Goal: Information Seeking & Learning: Find specific fact

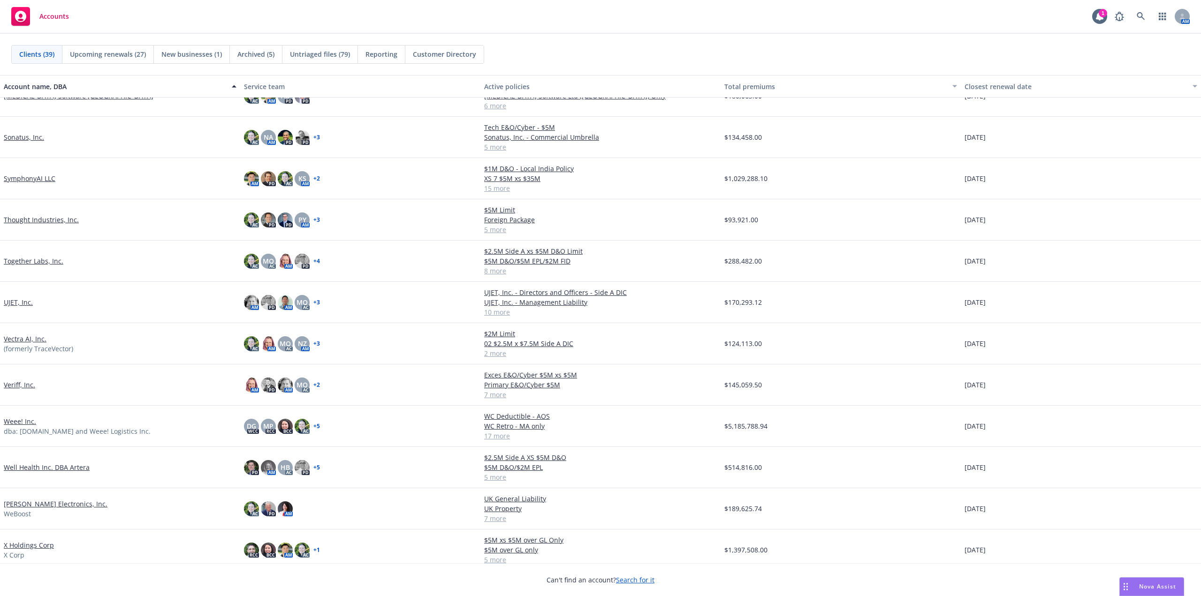
scroll to position [1047, 0]
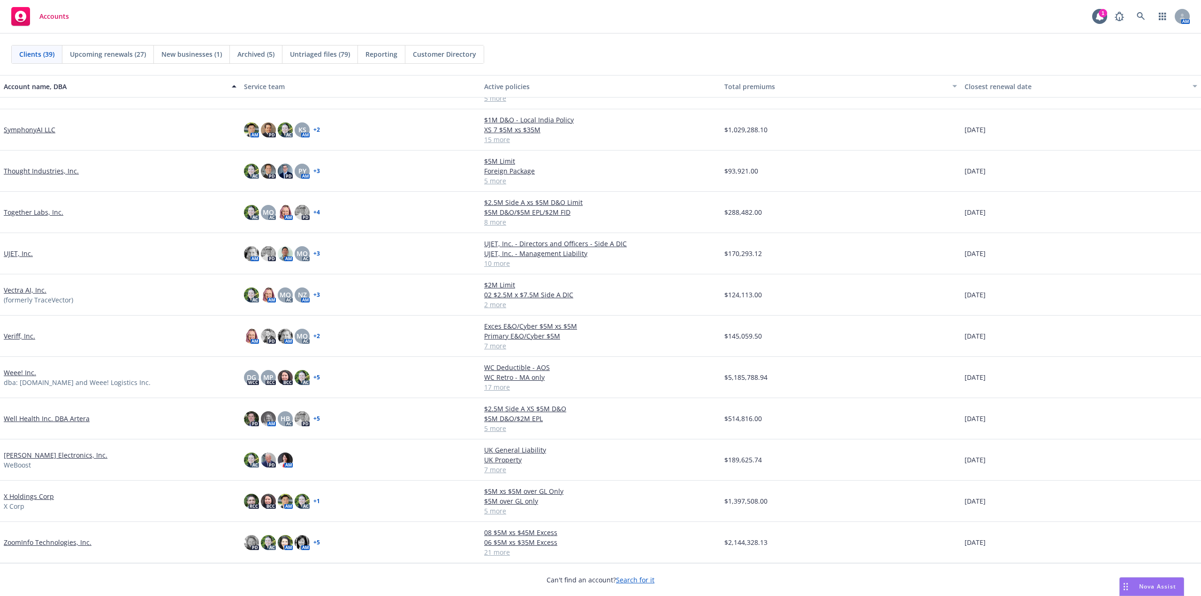
drag, startPoint x: 41, startPoint y: 495, endPoint x: 53, endPoint y: 470, distance: 27.7
click at [41, 495] on link "X Holdings Corp" at bounding box center [29, 497] width 50 height 10
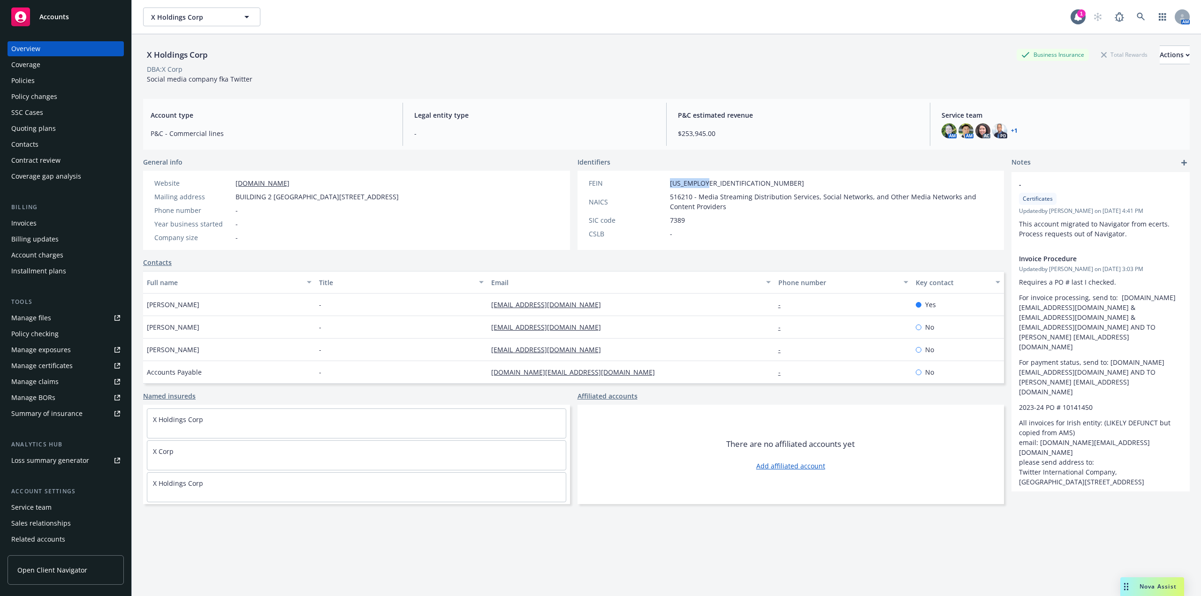
drag, startPoint x: 710, startPoint y: 183, endPoint x: 650, endPoint y: 182, distance: 59.6
click at [650, 182] on div "FEIN [US_EMPLOYER_IDENTIFICATION_NUMBER]" at bounding box center [791, 183] width 412 height 10
copy div "[US_EMPLOYER_IDENTIFICATION_NUMBER]"
click at [685, 195] on span "516210 - Media Streaming Distribution Services, Social Networks, and Other Medi…" at bounding box center [831, 202] width 323 height 20
click at [676, 197] on span "516210 - Media Streaming Distribution Services, Social Networks, and Other Medi…" at bounding box center [831, 202] width 323 height 20
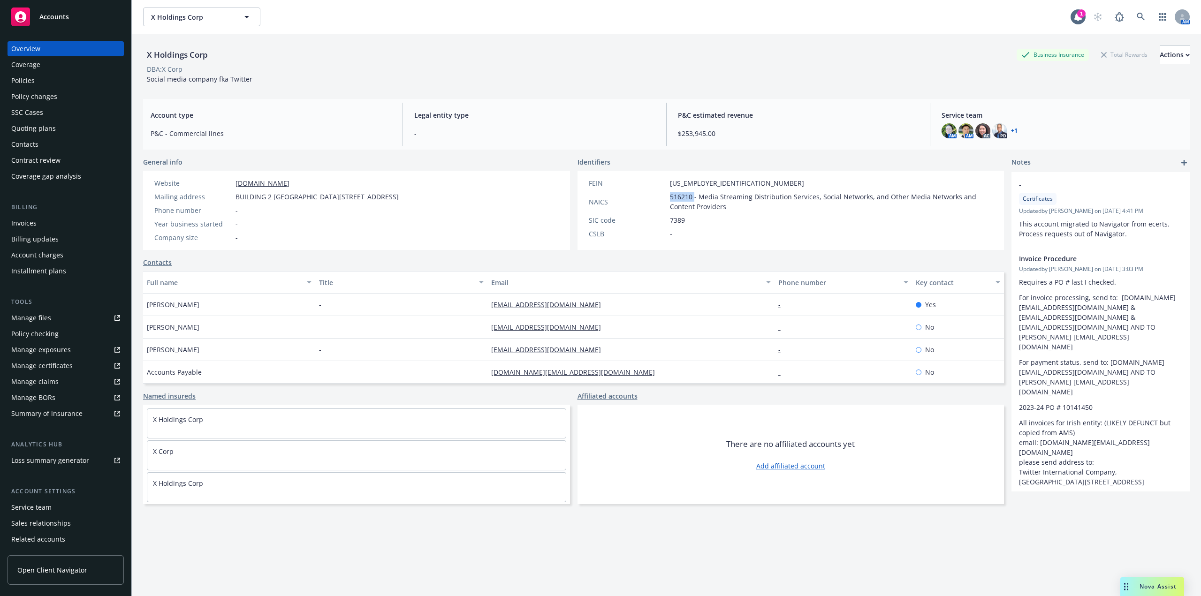
click at [676, 197] on span "516210 - Media Streaming Distribution Services, Social Networks, and Other Medi…" at bounding box center [831, 202] width 323 height 20
copy span "516210"
click at [676, 221] on span "7389" at bounding box center [677, 220] width 15 height 10
copy span "7389"
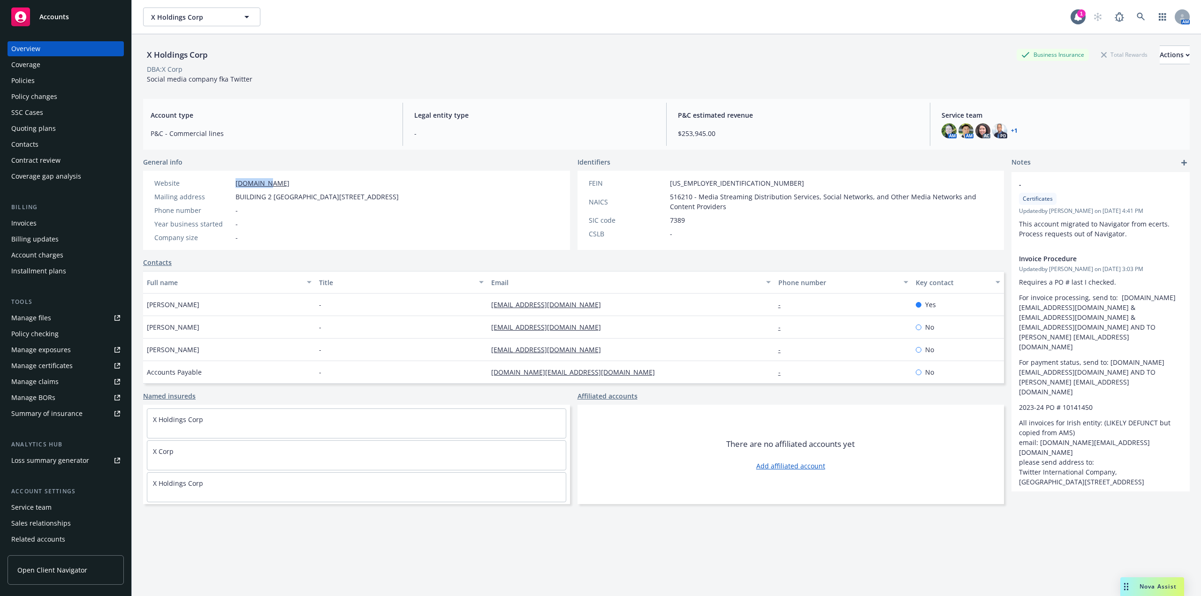
drag, startPoint x: 294, startPoint y: 183, endPoint x: 229, endPoint y: 184, distance: 65.7
click at [229, 184] on div "Website [DOMAIN_NAME]" at bounding box center [277, 183] width 252 height 10
copy div "[DOMAIN_NAME]"
click at [308, 162] on div "General info" at bounding box center [356, 162] width 427 height 10
drag, startPoint x: 229, startPoint y: 53, endPoint x: 186, endPoint y: 52, distance: 43.6
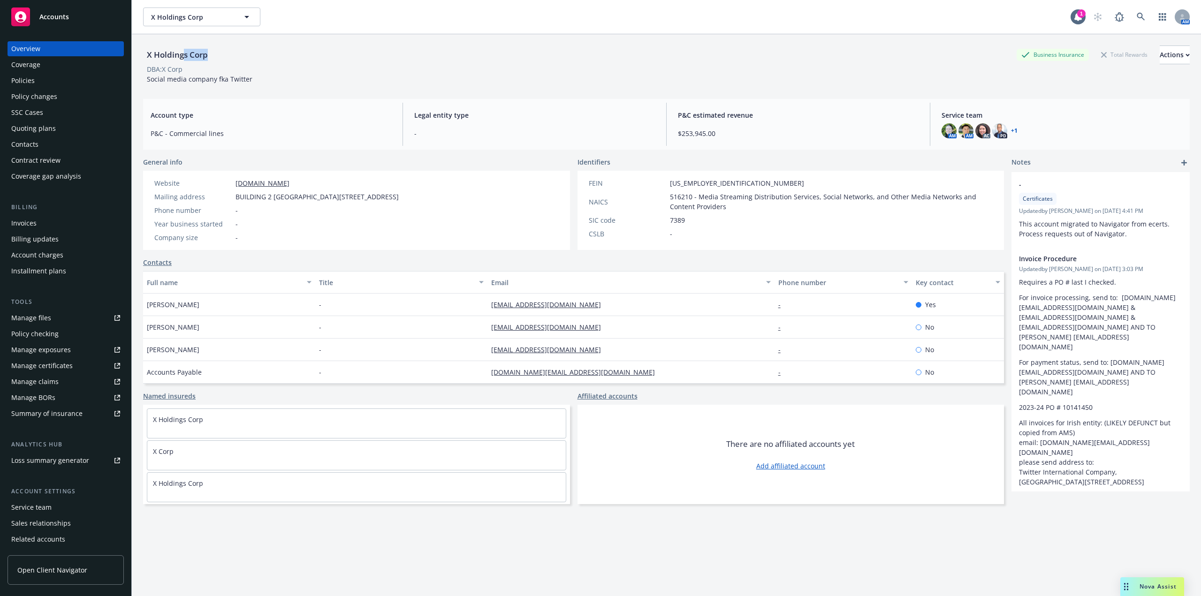
click at [185, 53] on div "X Holdings Corp Business Insurance Total Rewards Actions" at bounding box center [666, 55] width 1047 height 19
drag, startPoint x: 230, startPoint y: 198, endPoint x: 313, endPoint y: 203, distance: 82.3
click at [313, 203] on div "Website [DOMAIN_NAME] Mailing address BUILDING 2 [GEOGRAPHIC_DATA][STREET_ADDRE…" at bounding box center [277, 210] width 252 height 64
copy div "BUILDING 2 865 FM 1209"
click at [443, 201] on div "Website [DOMAIN_NAME] Mailing address BUILDING 2 [GEOGRAPHIC_DATA][STREET_ADDRE…" at bounding box center [356, 210] width 427 height 79
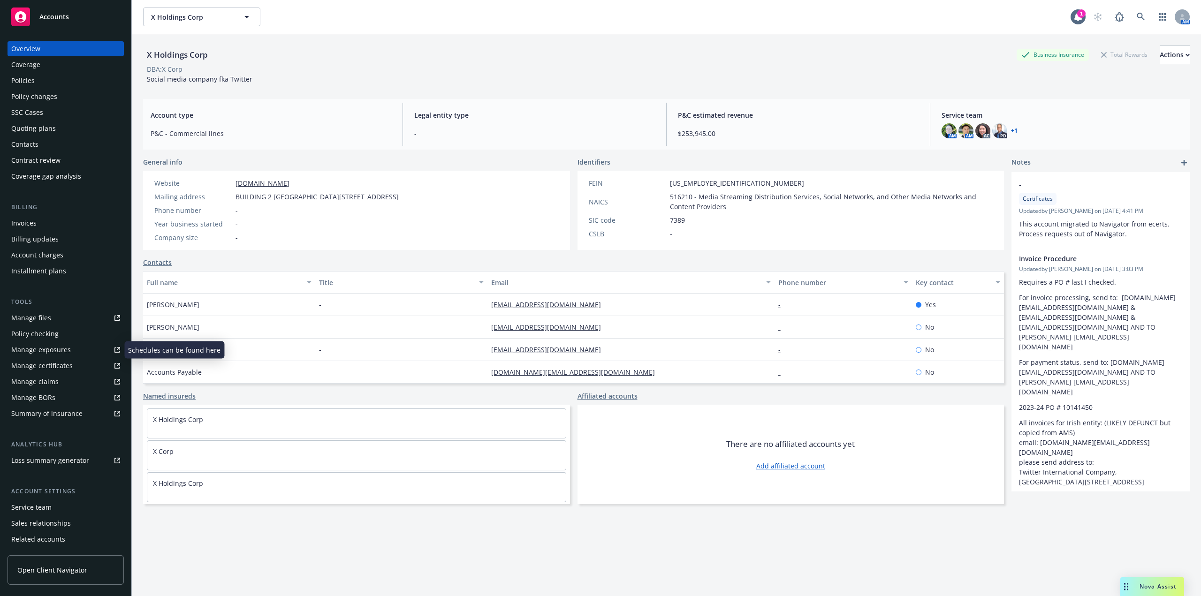
click at [117, 348] on icon at bounding box center [118, 348] width 3 height 3
click at [745, 205] on span "516210 - Media Streaming Distribution Services, Social Networks, and Other Medi…" at bounding box center [831, 202] width 323 height 20
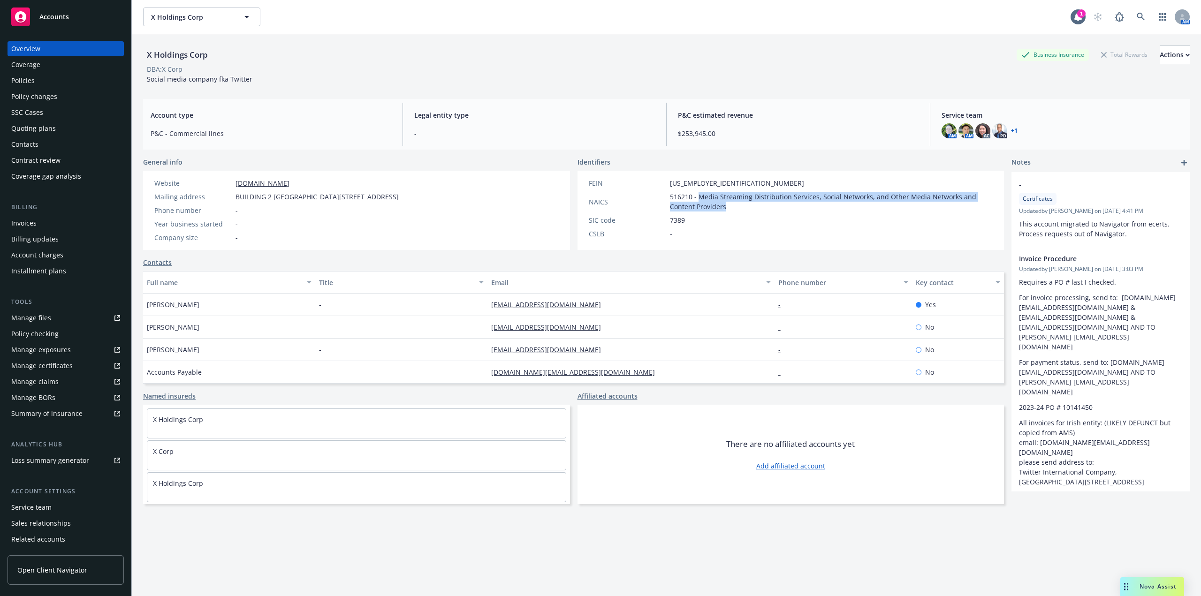
drag, startPoint x: 745, startPoint y: 205, endPoint x: 696, endPoint y: 196, distance: 49.7
click at [696, 196] on span "516210 - Media Streaming Distribution Services, Social Networks, and Other Medi…" at bounding box center [831, 202] width 323 height 20
click at [530, 163] on div "General info" at bounding box center [356, 162] width 427 height 10
click at [41, 82] on div "Policies" at bounding box center [65, 80] width 109 height 15
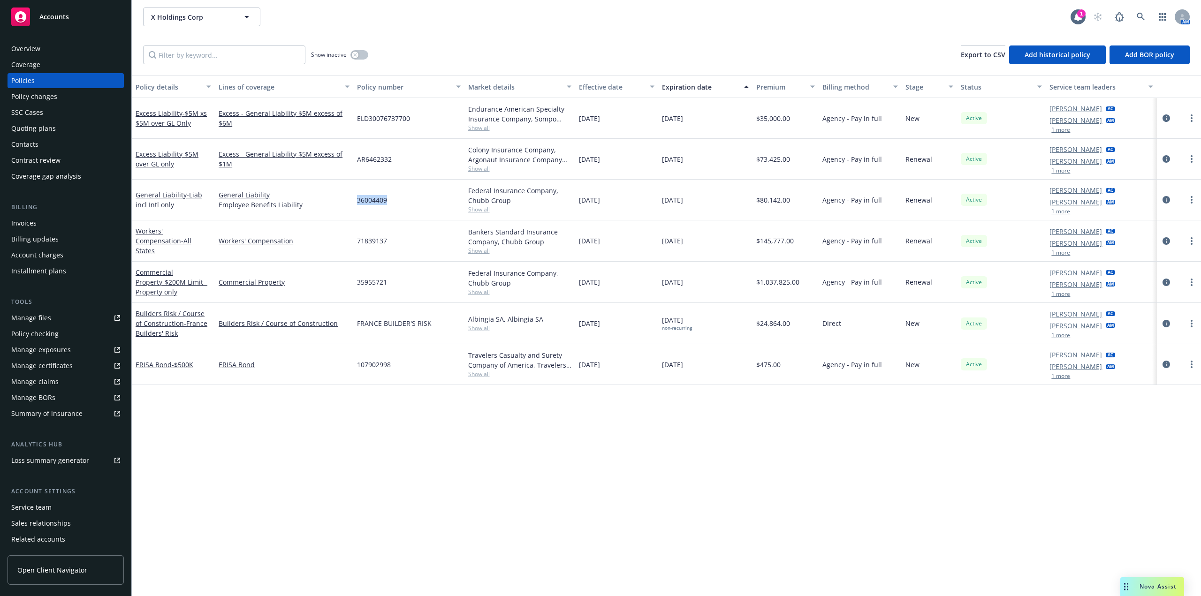
drag, startPoint x: 396, startPoint y: 206, endPoint x: 234, endPoint y: 213, distance: 162.0
click at [353, 205] on div "36004409" at bounding box center [408, 200] width 111 height 41
copy span "36004409"
click at [407, 273] on div "35955721" at bounding box center [408, 282] width 111 height 41
drag, startPoint x: 397, startPoint y: 288, endPoint x: 352, endPoint y: 288, distance: 45.1
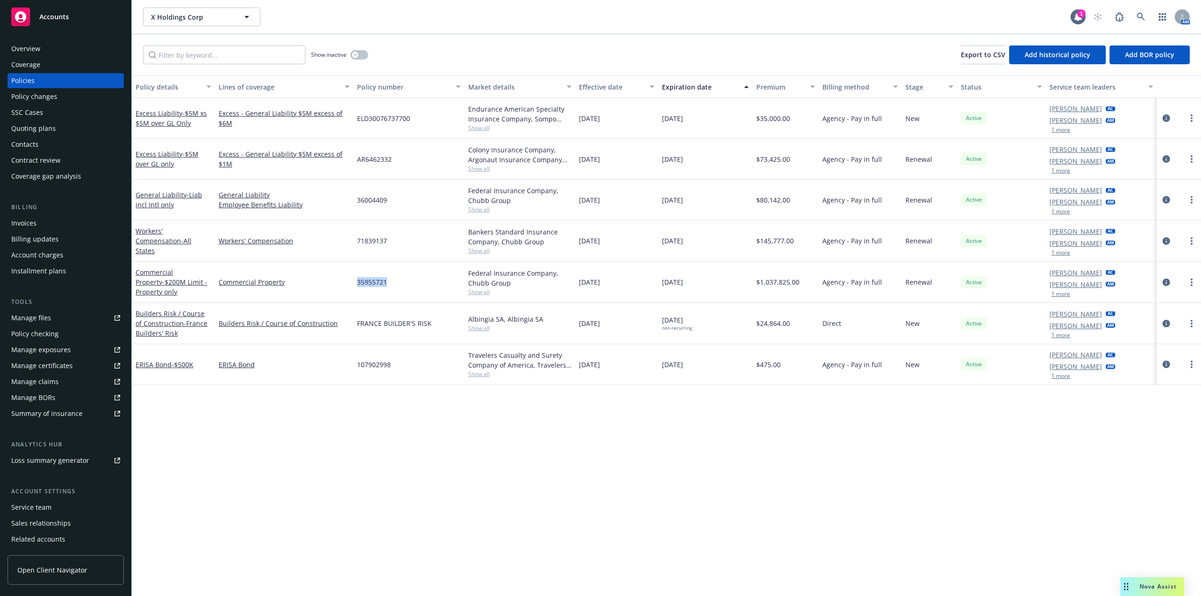
click at [352, 288] on div "Commercial Property - $200M Limit - Property only Commercial Property 35955721 …" at bounding box center [667, 282] width 1070 height 41
copy div "35955721"
drag, startPoint x: 769, startPoint y: 207, endPoint x: 741, endPoint y: 207, distance: 28.2
click at [741, 207] on div "General Liability - Liab incl Intl only General Liability Employee Benefits Lia…" at bounding box center [667, 200] width 1070 height 41
copy div "$80,142.00"
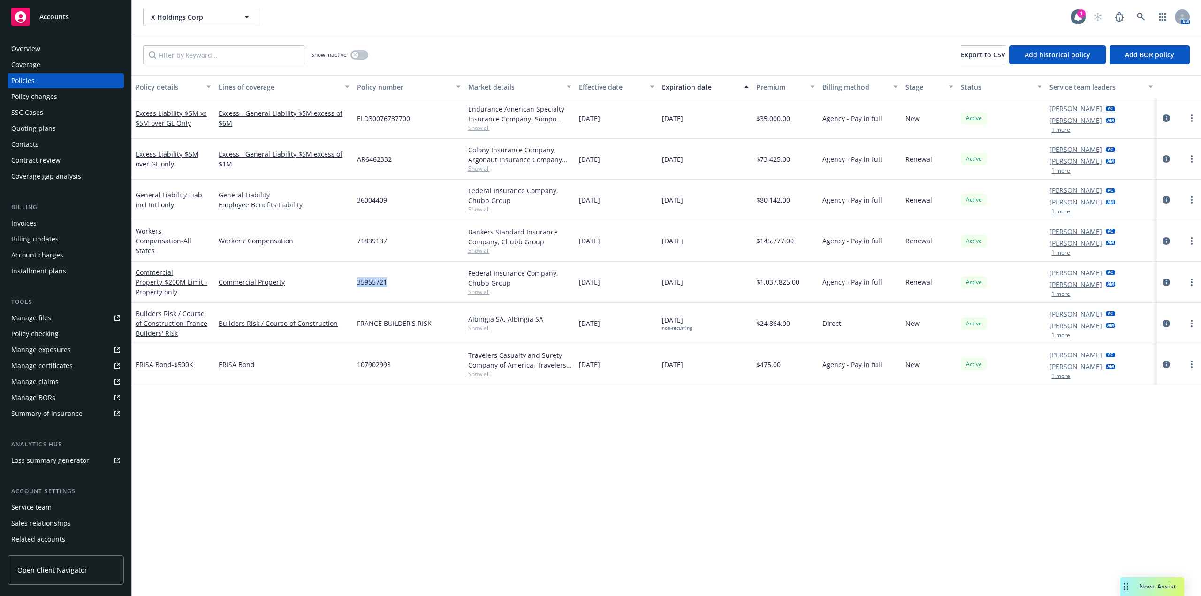
click at [764, 204] on span "$80,142.00" at bounding box center [773, 200] width 34 height 10
click at [385, 203] on span "36004409" at bounding box center [372, 200] width 30 height 10
copy span "36004409"
click at [231, 62] on input "Filter by keyword..." at bounding box center [224, 55] width 162 height 19
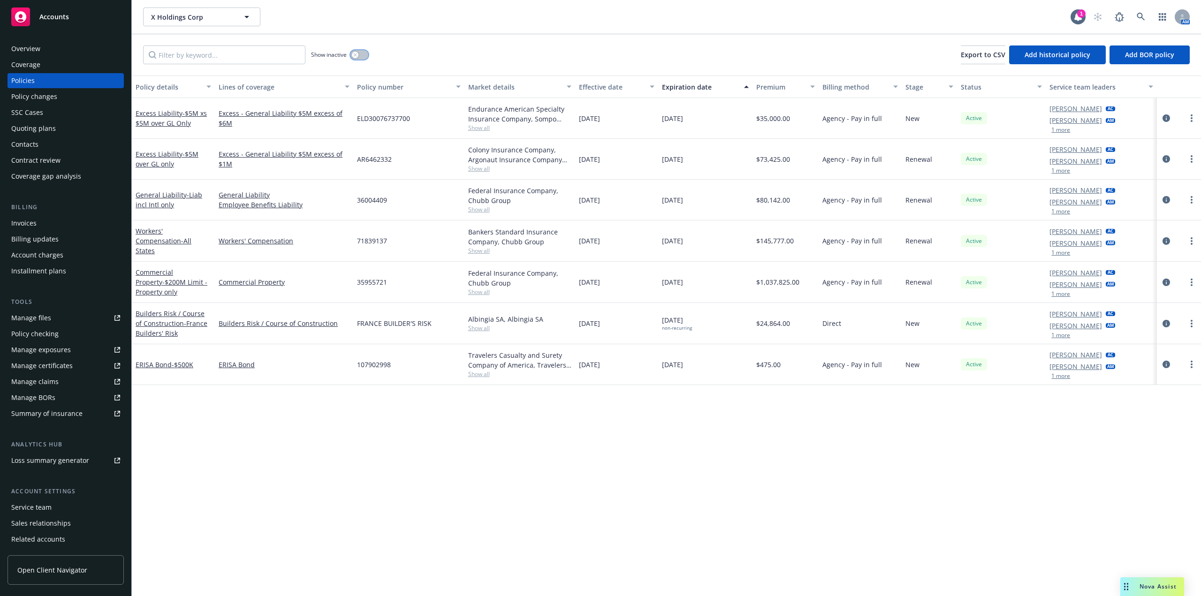
click at [355, 56] on icon "button" at bounding box center [355, 55] width 4 height 4
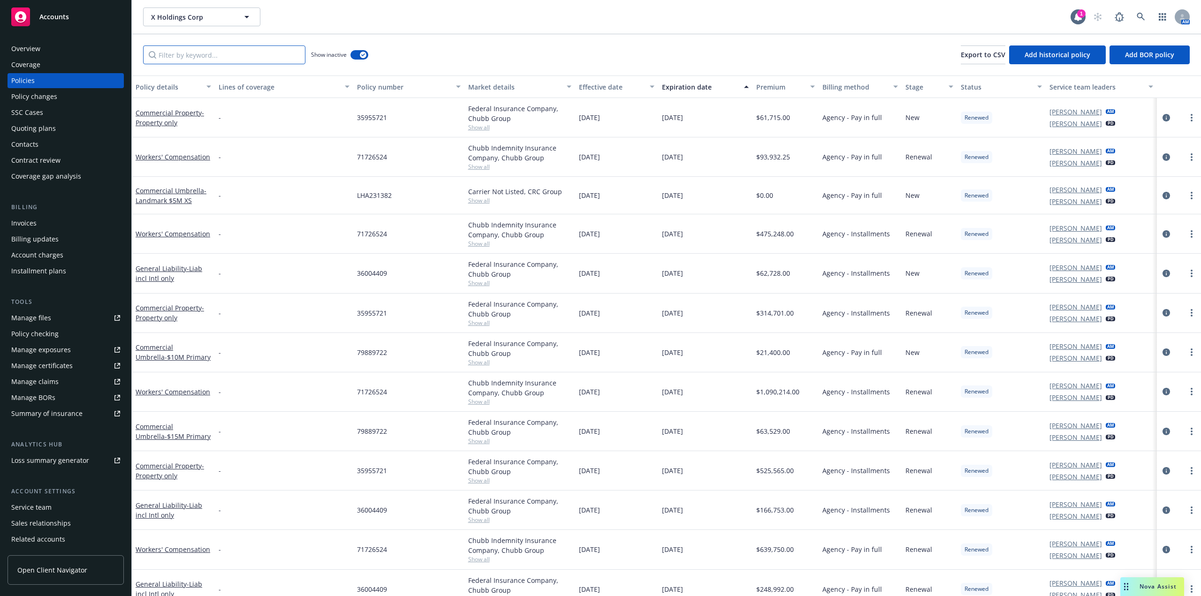
click at [216, 49] on input "Filter by keyword..." at bounding box center [224, 55] width 162 height 19
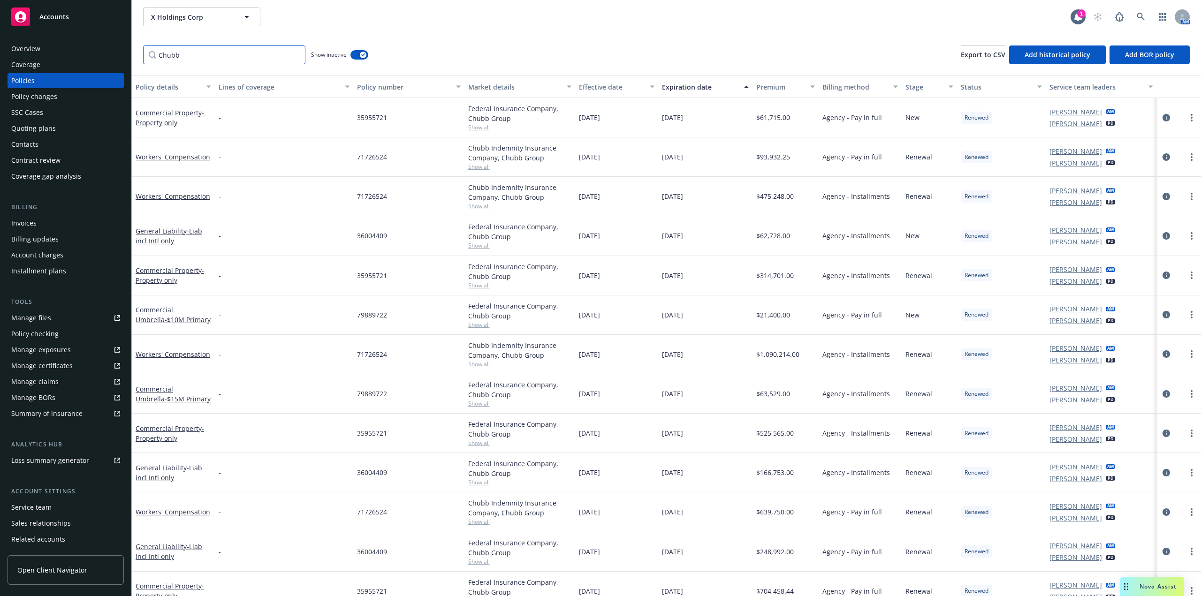
type input "Chubb"
click at [687, 86] on div "Expiration date" at bounding box center [700, 87] width 76 height 10
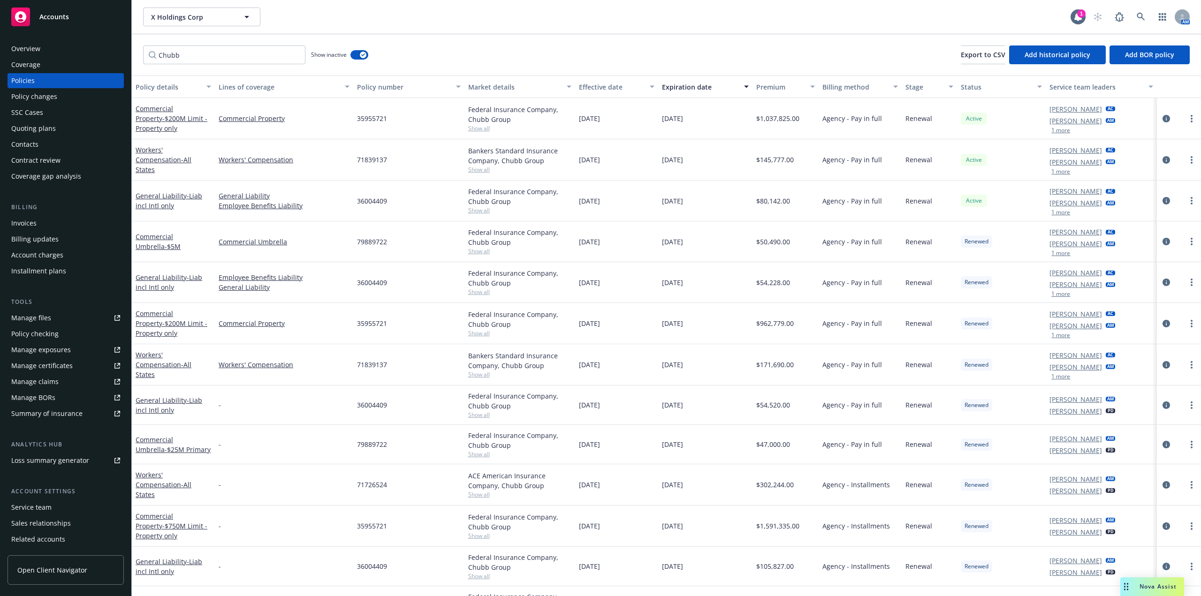
click at [374, 324] on span "35955721" at bounding box center [372, 324] width 30 height 10
copy span "35955721"
drag, startPoint x: 791, startPoint y: 328, endPoint x: 745, endPoint y: 330, distance: 46.5
click at [745, 330] on div "Commercial Property - $200M Limit - Property only Commercial Property 35955721 …" at bounding box center [667, 323] width 1070 height 41
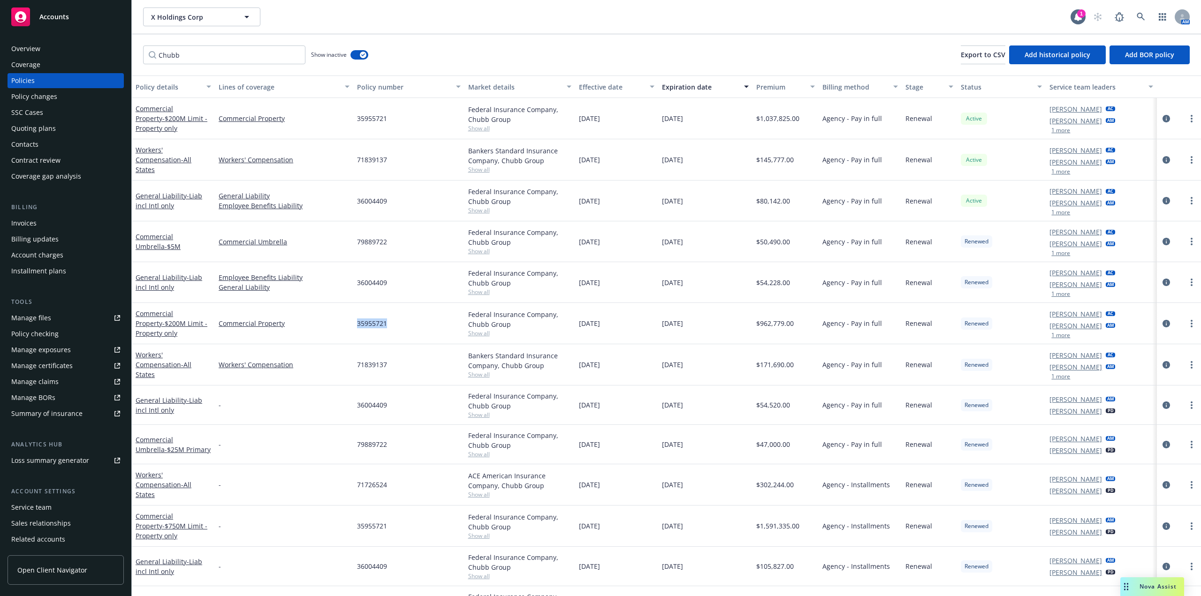
click at [740, 320] on div "[DATE]" at bounding box center [705, 323] width 94 height 41
click at [375, 283] on span "36004409" at bounding box center [372, 283] width 30 height 10
click at [395, 318] on div "35955721" at bounding box center [408, 323] width 111 height 41
click at [778, 283] on span "$54,228.00" at bounding box center [773, 283] width 34 height 10
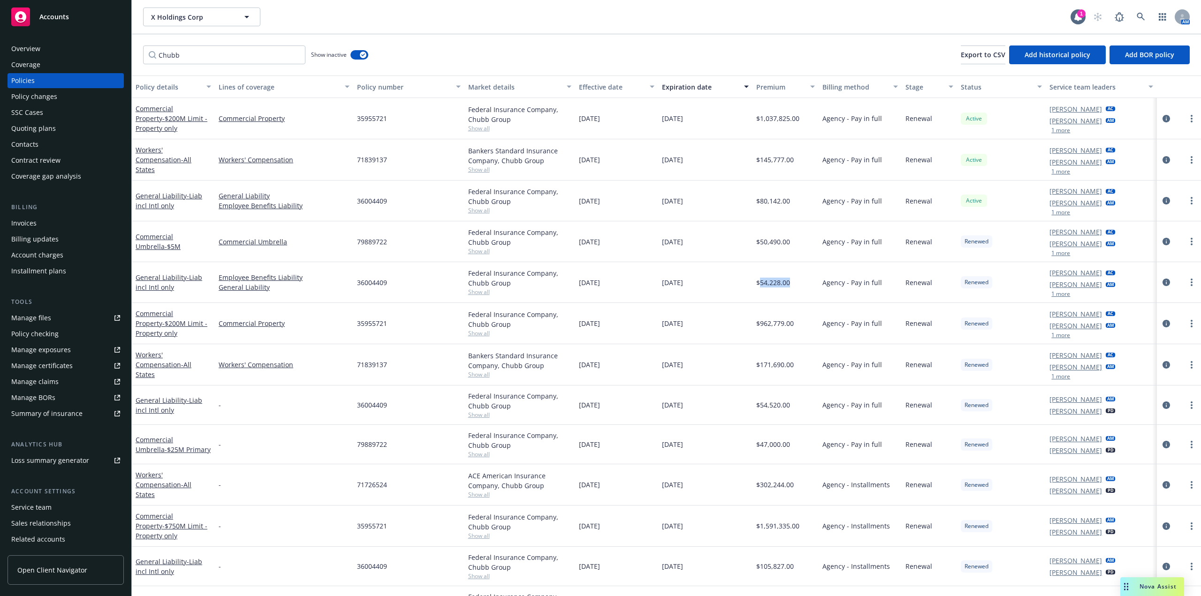
click at [778, 283] on span "$54,228.00" at bounding box center [773, 283] width 34 height 10
click at [776, 327] on span "$962,779.00" at bounding box center [775, 324] width 38 height 10
click at [776, 324] on span "$962,779.00" at bounding box center [775, 324] width 38 height 10
click at [376, 408] on span "36004409" at bounding box center [372, 405] width 30 height 10
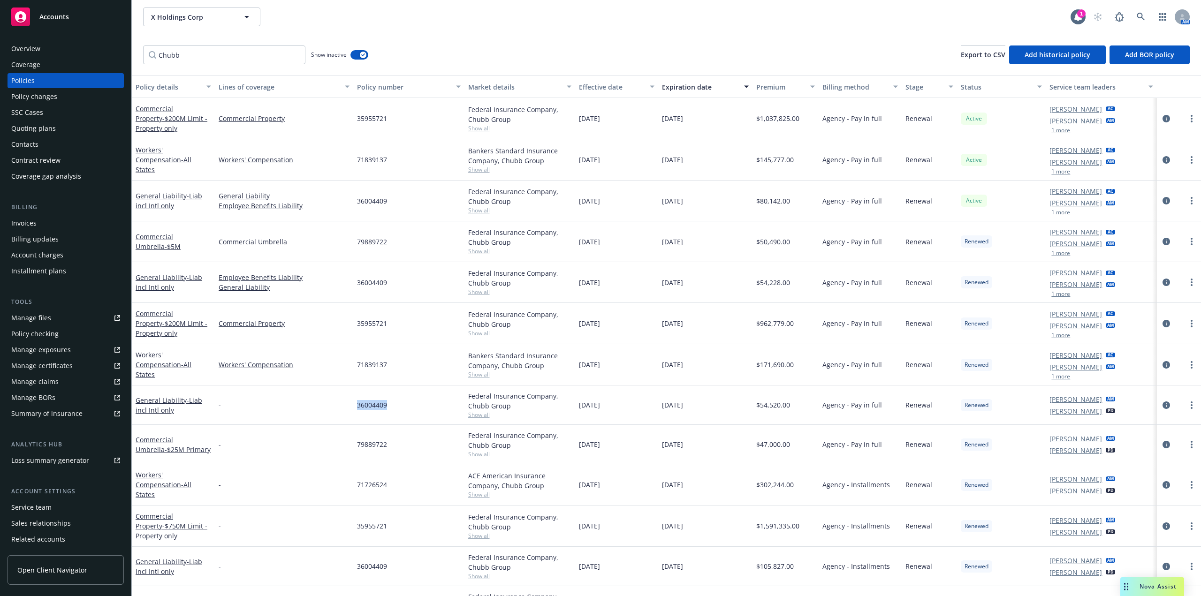
click at [376, 408] on span "36004409" at bounding box center [372, 405] width 30 height 10
click at [763, 407] on span "$54,520.00" at bounding box center [773, 405] width 34 height 10
click at [777, 521] on span "$1,591,335.00" at bounding box center [777, 526] width 43 height 10
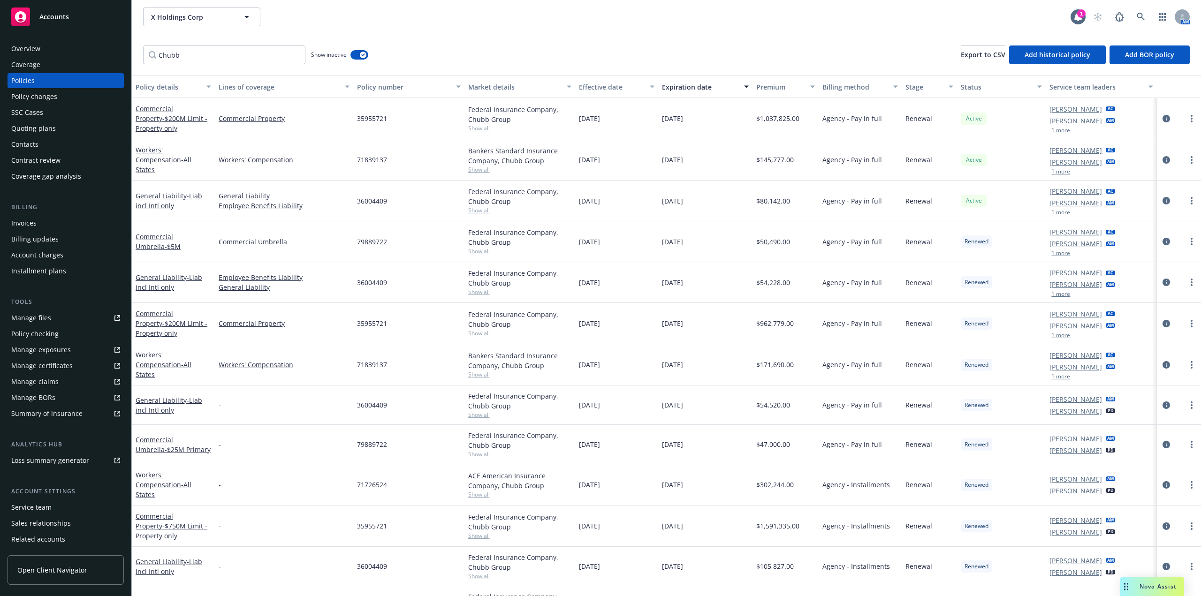
click at [376, 527] on span "35955721" at bounding box center [372, 526] width 30 height 10
click at [362, 399] on div "36004409" at bounding box center [408, 405] width 111 height 39
click at [366, 57] on div "button" at bounding box center [363, 55] width 7 height 7
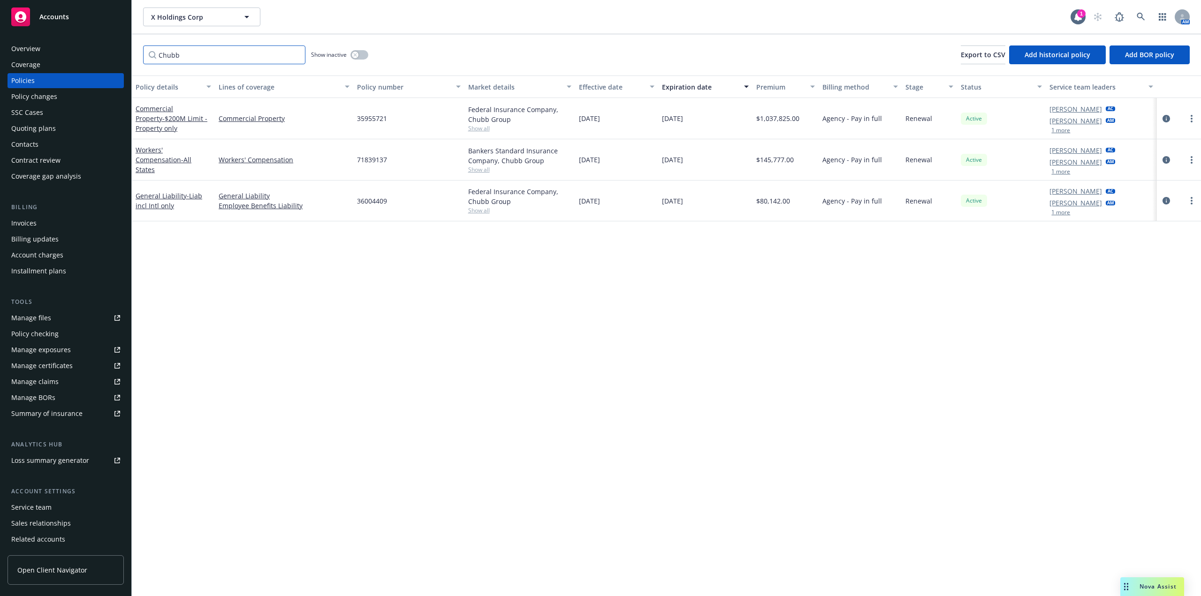
click at [296, 54] on input "Chubb" at bounding box center [224, 55] width 162 height 19
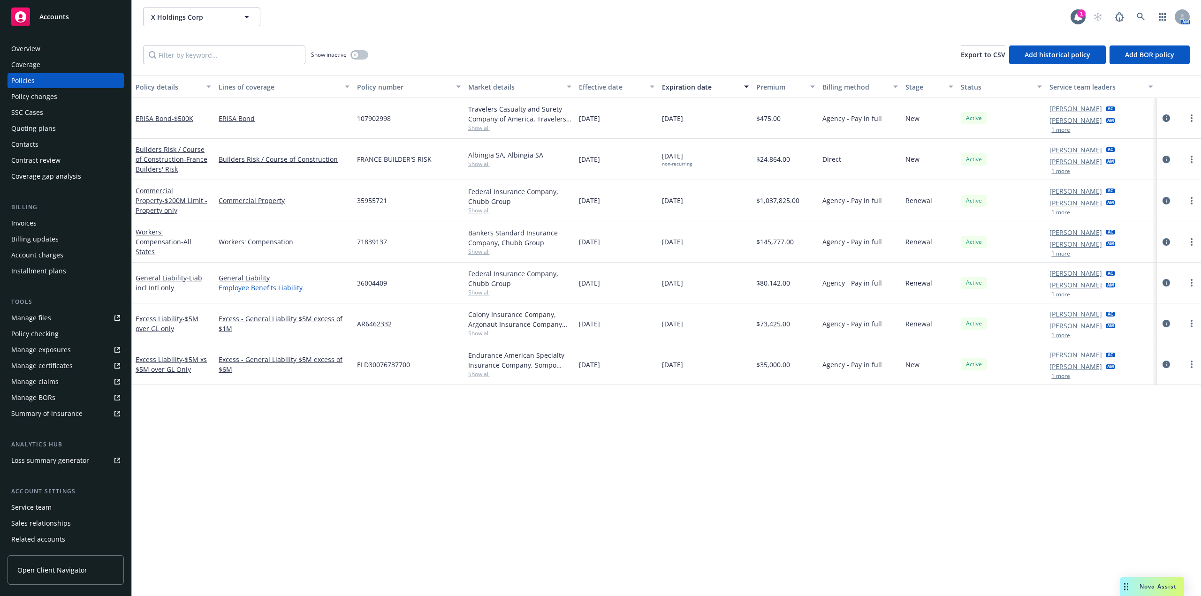
click at [254, 288] on link "Employee Benefits Liability" at bounding box center [284, 288] width 131 height 10
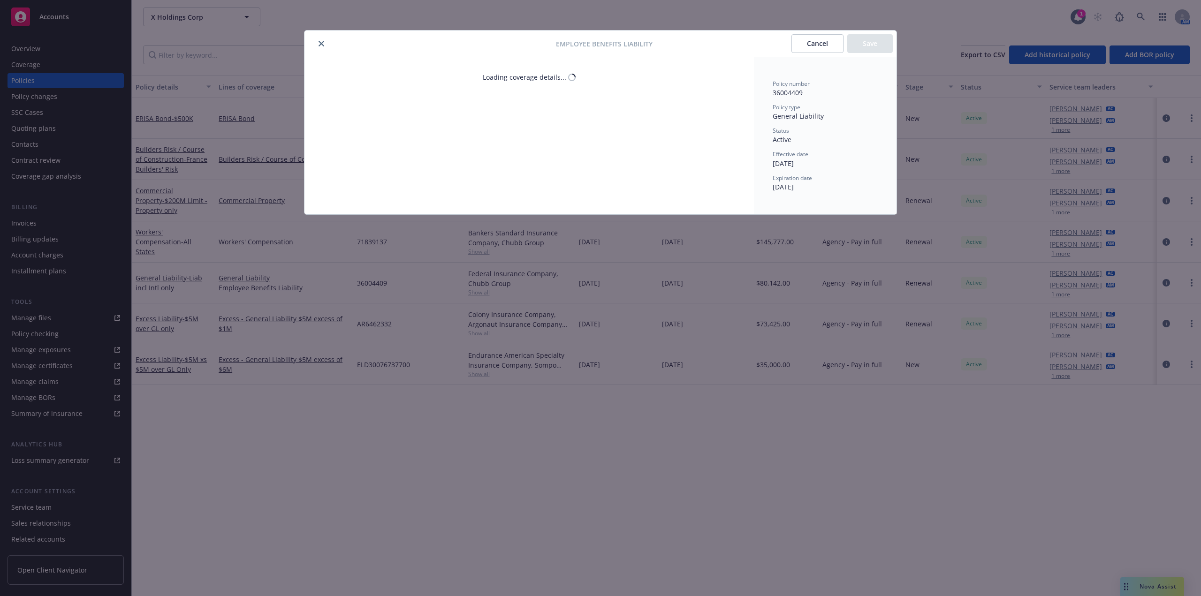
select select "LIMIT"
select select "EACH_CLAIM"
select select "DEDUCTIBLE"
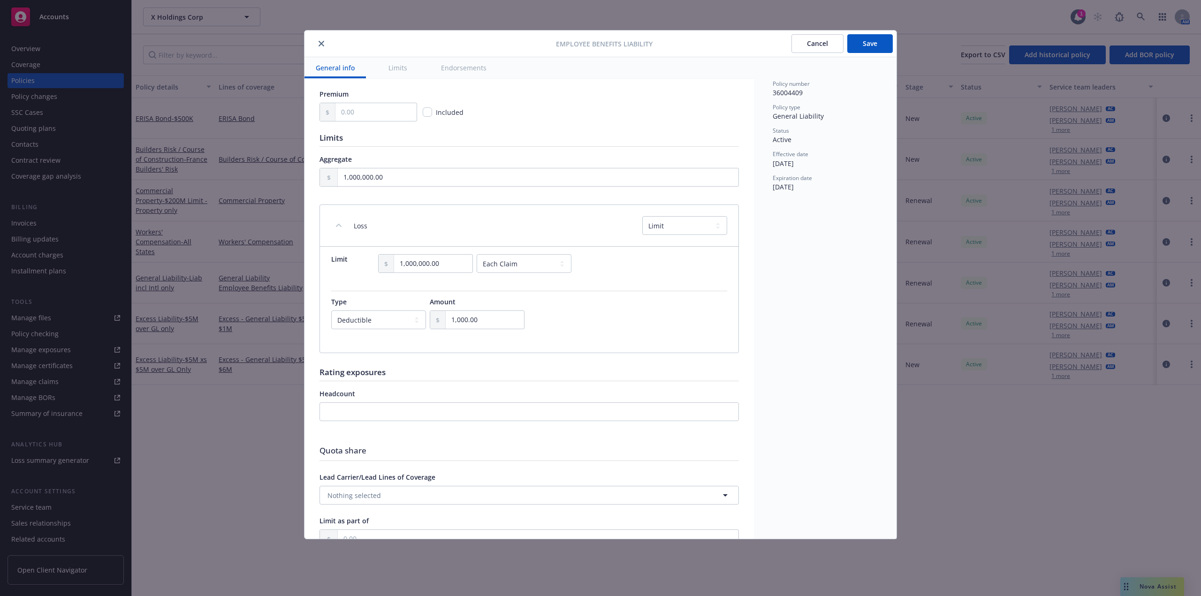
scroll to position [329, 0]
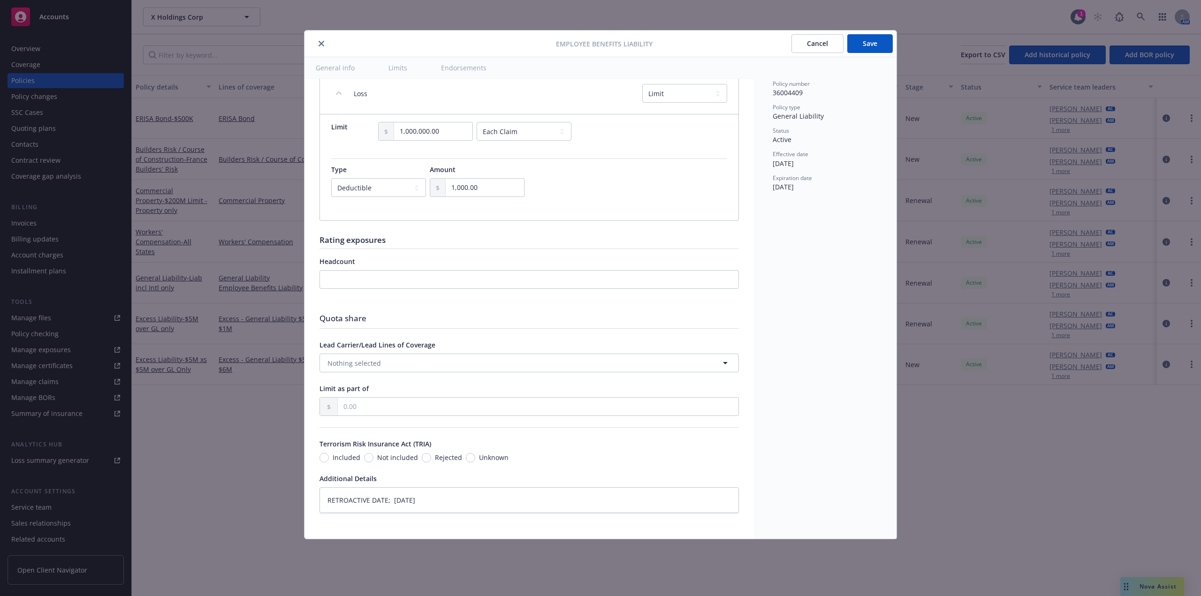
click at [218, 248] on div "Employee Benefits Liability Cancel Save General info Limits Endorsements Displa…" at bounding box center [600, 298] width 1201 height 596
click at [326, 45] on button "close" at bounding box center [321, 43] width 11 height 11
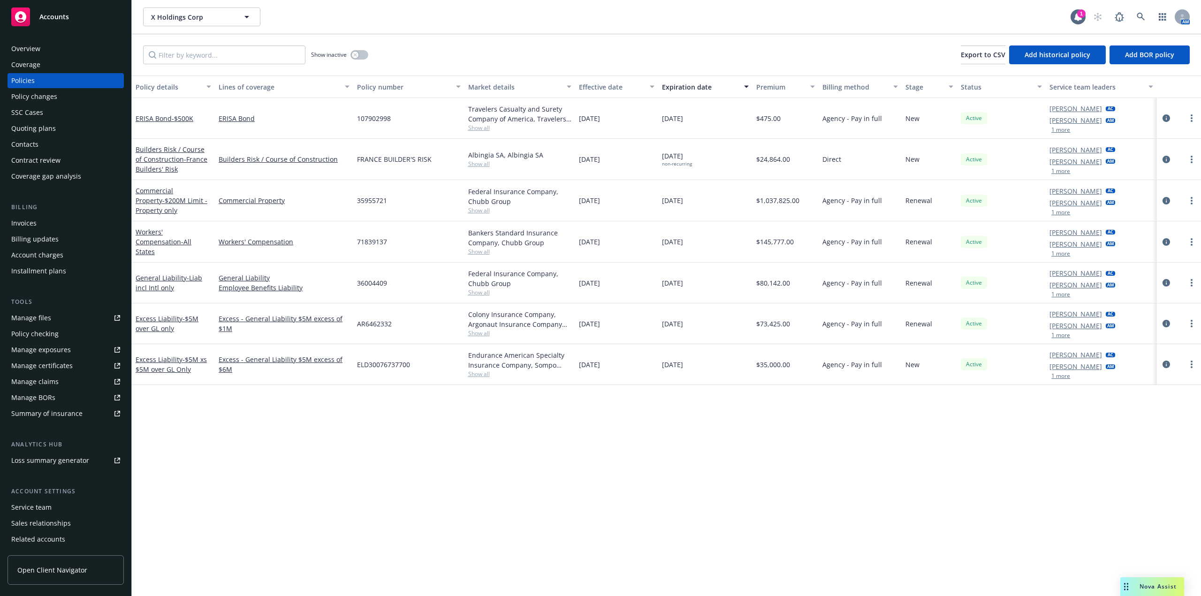
click at [381, 285] on span "36004409" at bounding box center [372, 283] width 30 height 10
click at [254, 278] on link "General Liability" at bounding box center [284, 278] width 131 height 10
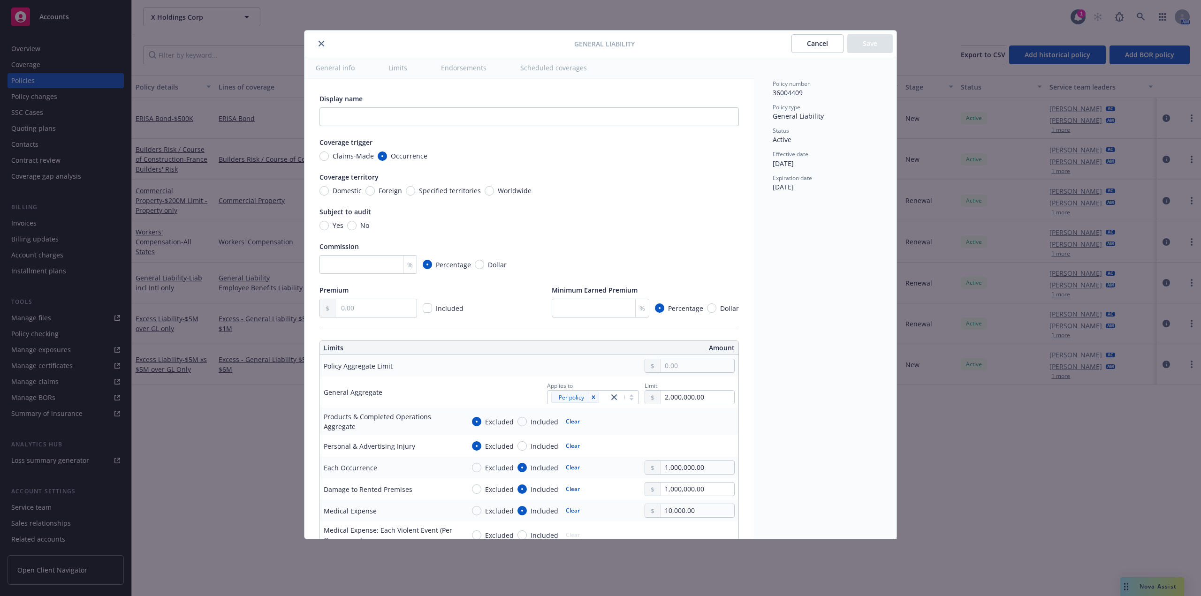
type textarea "x"
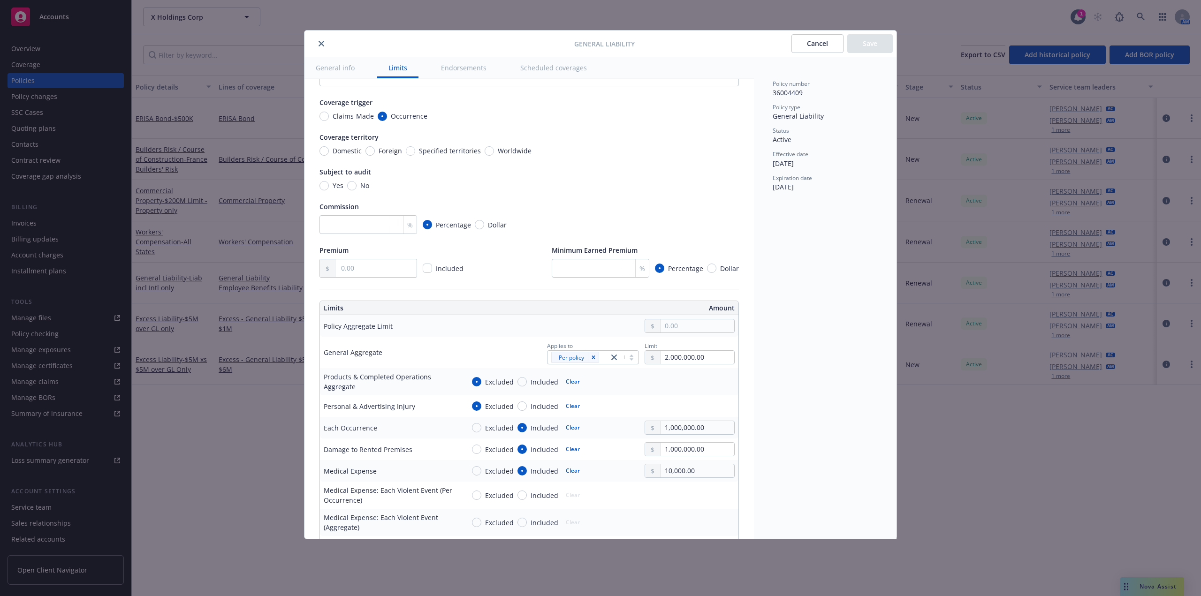
scroll to position [94, 0]
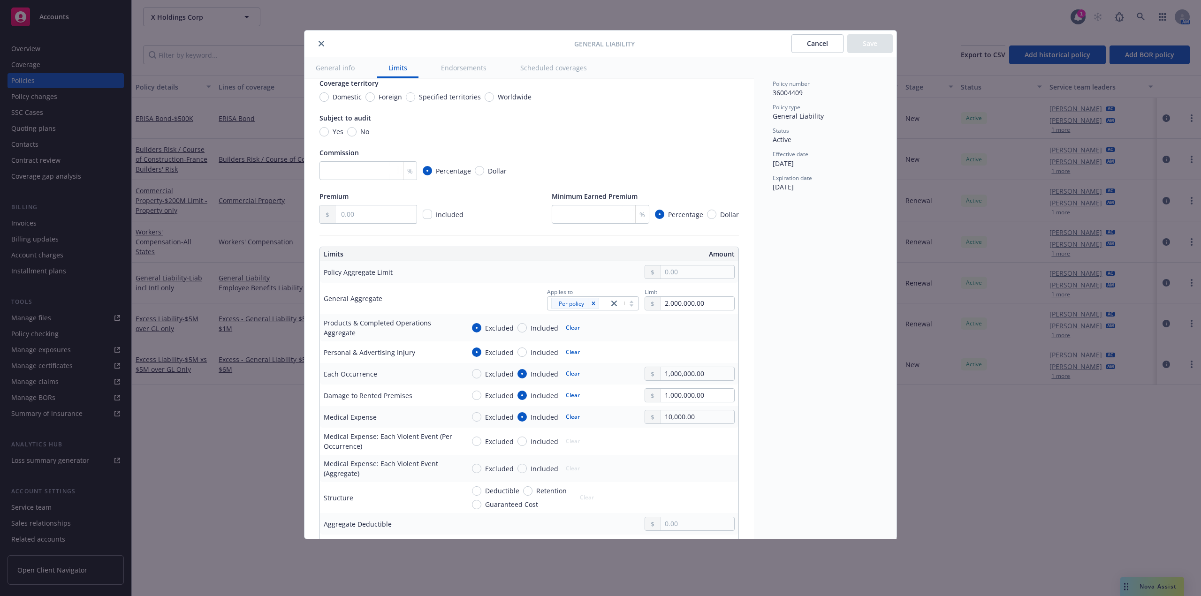
drag, startPoint x: 246, startPoint y: 197, endPoint x: 266, endPoint y: 185, distance: 22.7
click at [247, 197] on div "General Liability Cancel Save General info Limits Endorsements Scheduled covera…" at bounding box center [600, 298] width 1201 height 596
click at [321, 40] on button "close" at bounding box center [321, 43] width 11 height 11
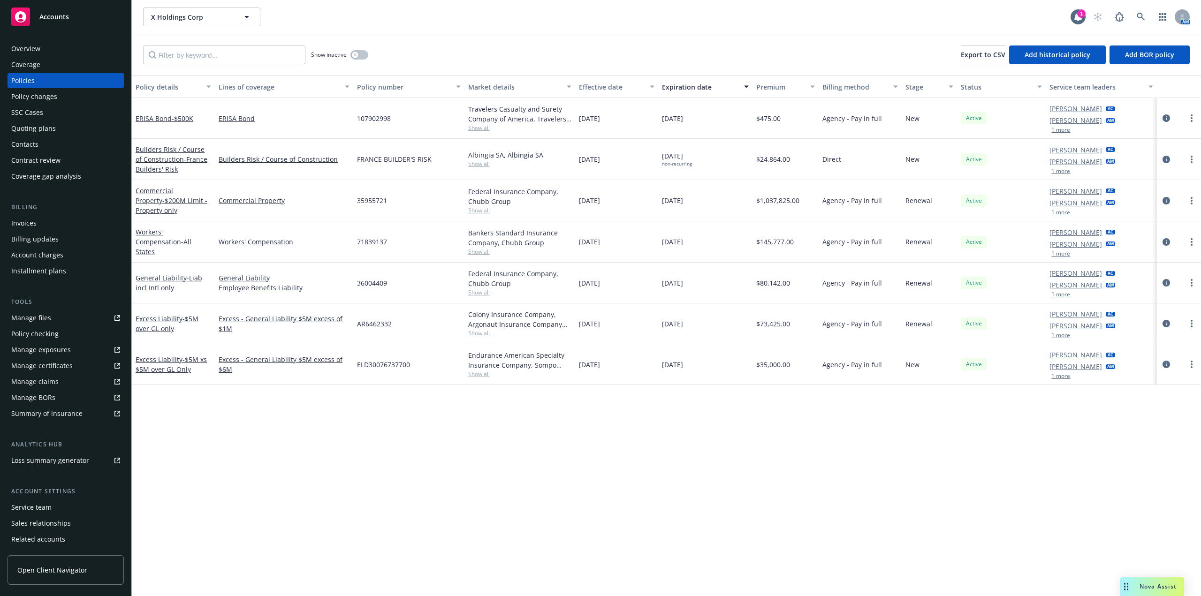
click at [374, 240] on span "71839137" at bounding box center [372, 242] width 30 height 10
click at [383, 326] on span "AR6462332" at bounding box center [374, 324] width 35 height 10
click at [383, 209] on div "35955721" at bounding box center [408, 200] width 111 height 41
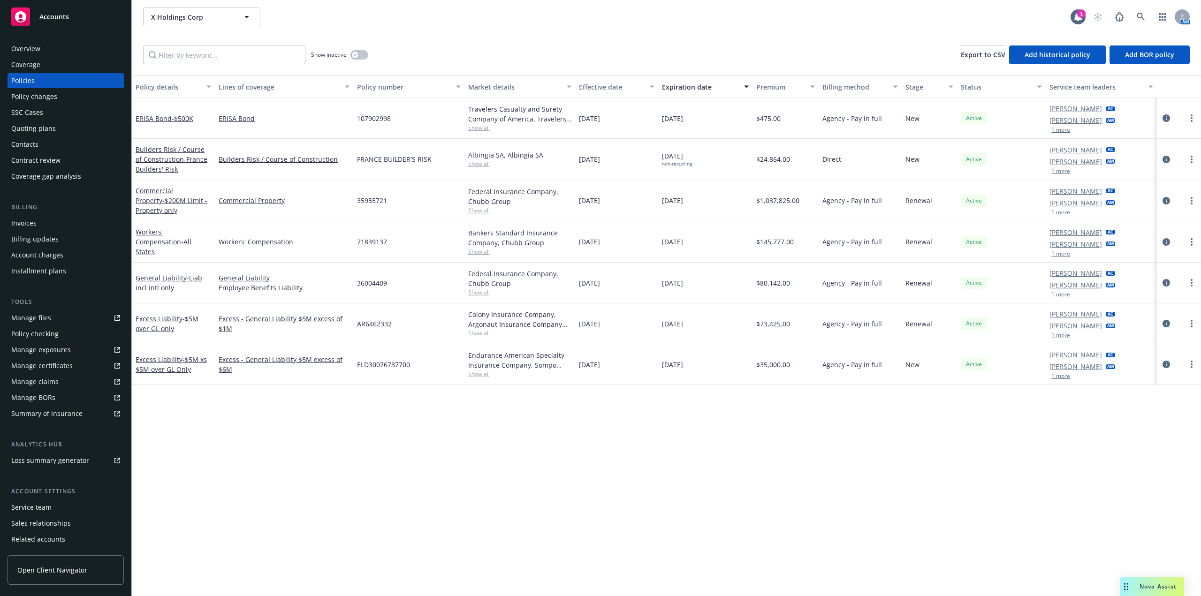
click at [386, 288] on div "36004409" at bounding box center [408, 283] width 111 height 41
click at [385, 285] on span "36004409" at bounding box center [372, 283] width 30 height 10
click at [379, 294] on div "36004409" at bounding box center [408, 283] width 111 height 41
click at [388, 327] on span "AR6462332" at bounding box center [374, 324] width 35 height 10
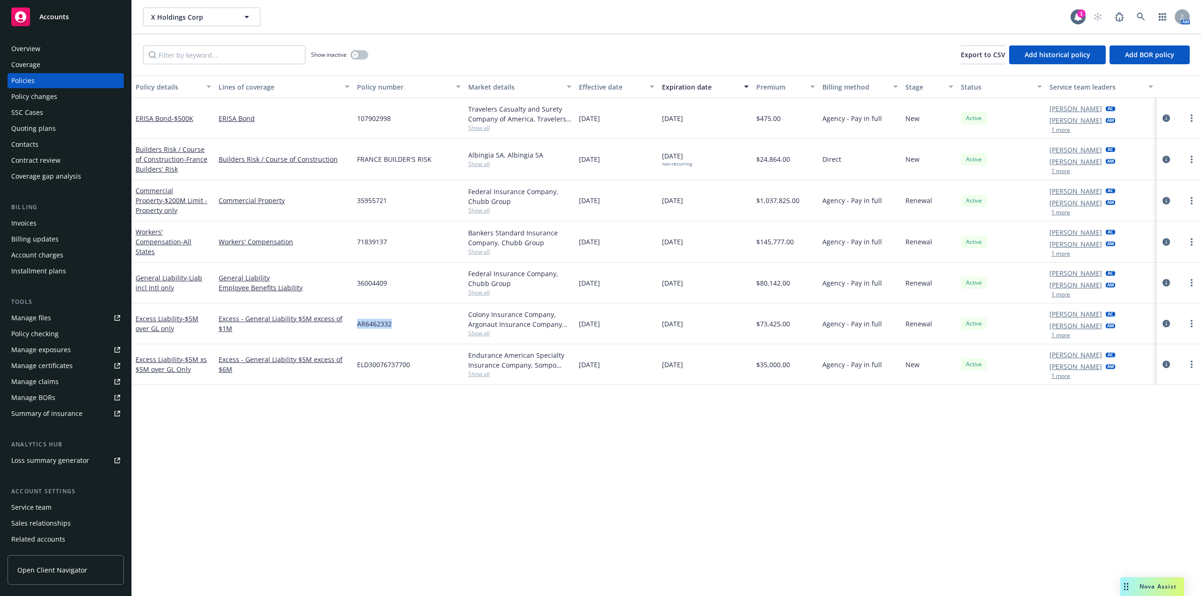
click at [388, 327] on span "AR6462332" at bounding box center [374, 324] width 35 height 10
